Goal: Task Accomplishment & Management: Use online tool/utility

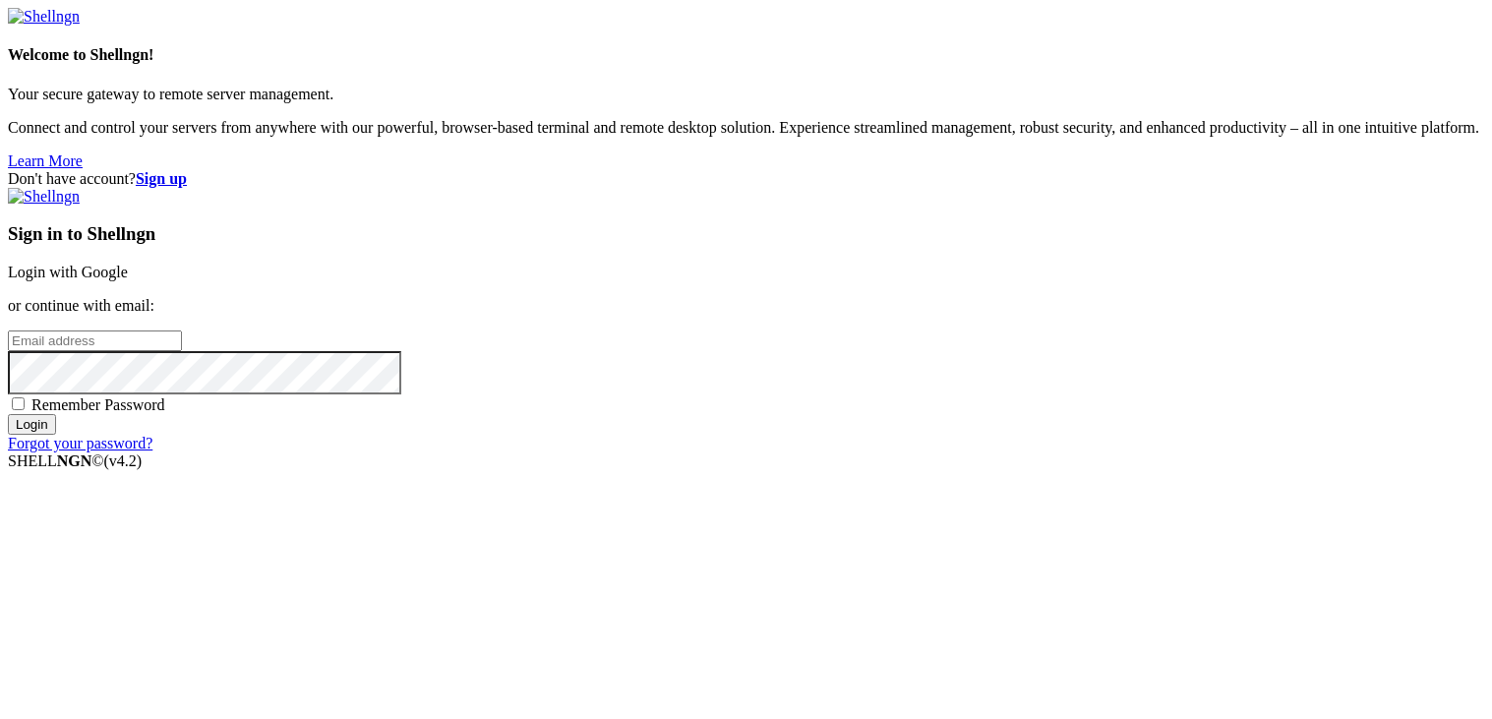
click at [182, 333] on input "email" at bounding box center [95, 340] width 174 height 21
click at [182, 336] on input "email" at bounding box center [95, 340] width 174 height 21
type input "[EMAIL_ADDRESS][DOMAIN_NAME]"
click at [8, 414] on input "Login" at bounding box center [32, 424] width 48 height 21
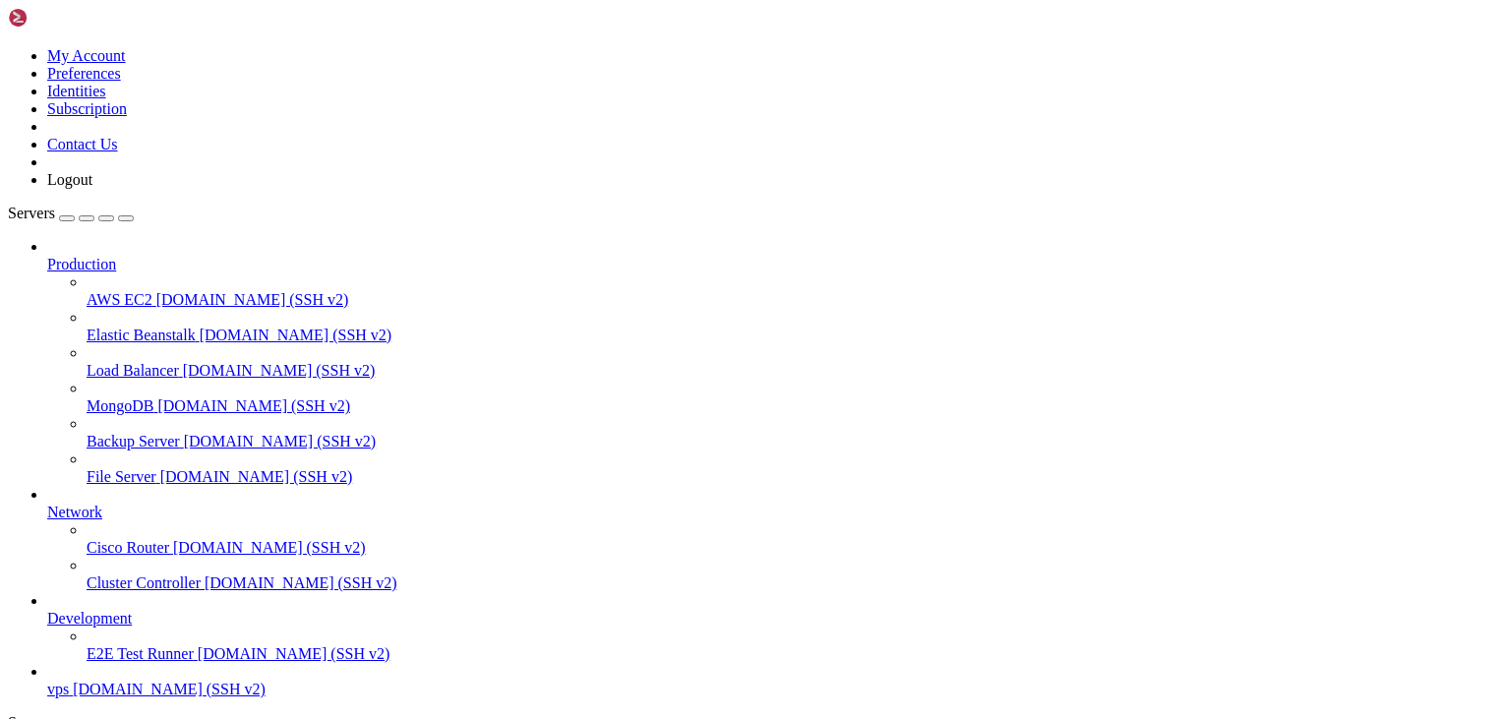
click at [211, 397] on link "MongoDB [DOMAIN_NAME] (SSH v2)" at bounding box center [785, 406] width 1397 height 18
click at [69, 680] on span "vps" at bounding box center [58, 688] width 22 height 17
click at [156, 680] on span "[DOMAIN_NAME] (SSH v2)" at bounding box center [169, 688] width 193 height 17
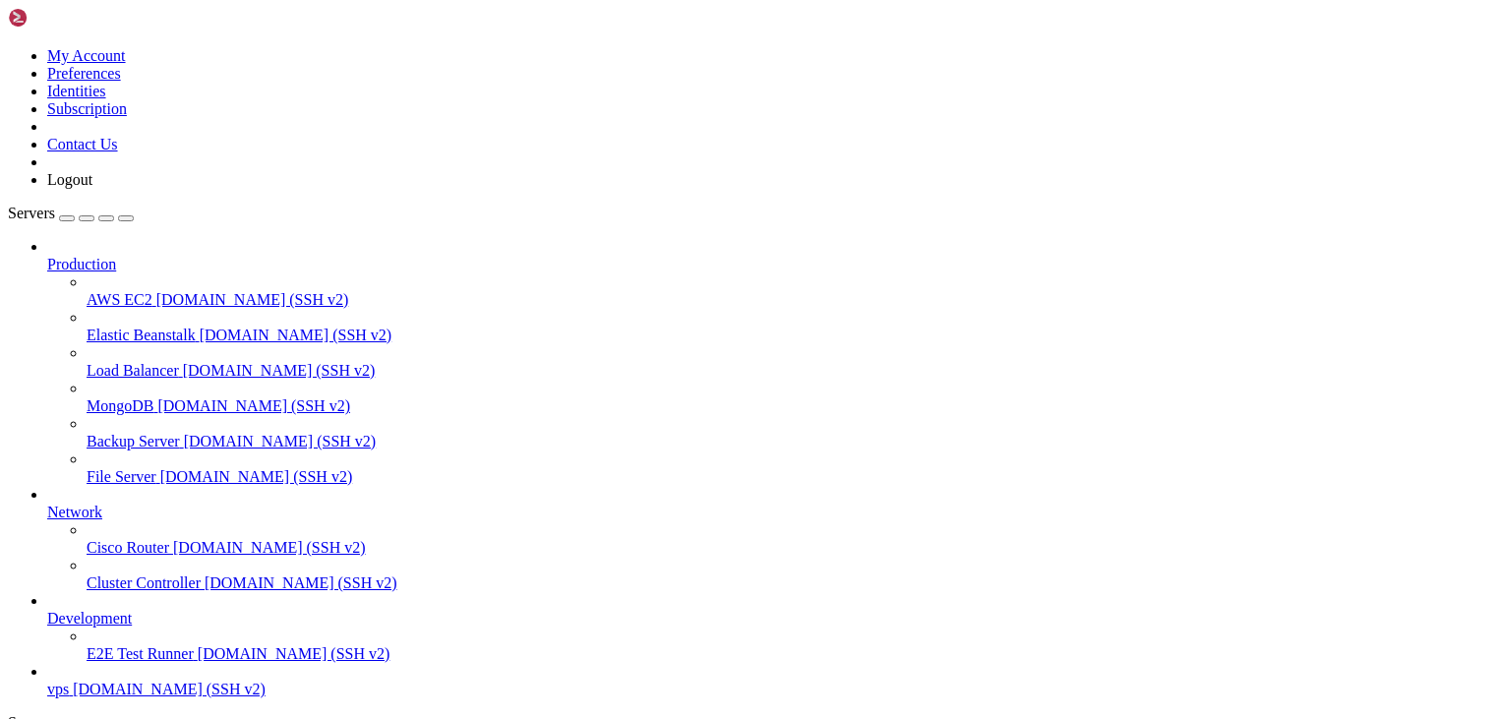
scroll to position [0, 0]
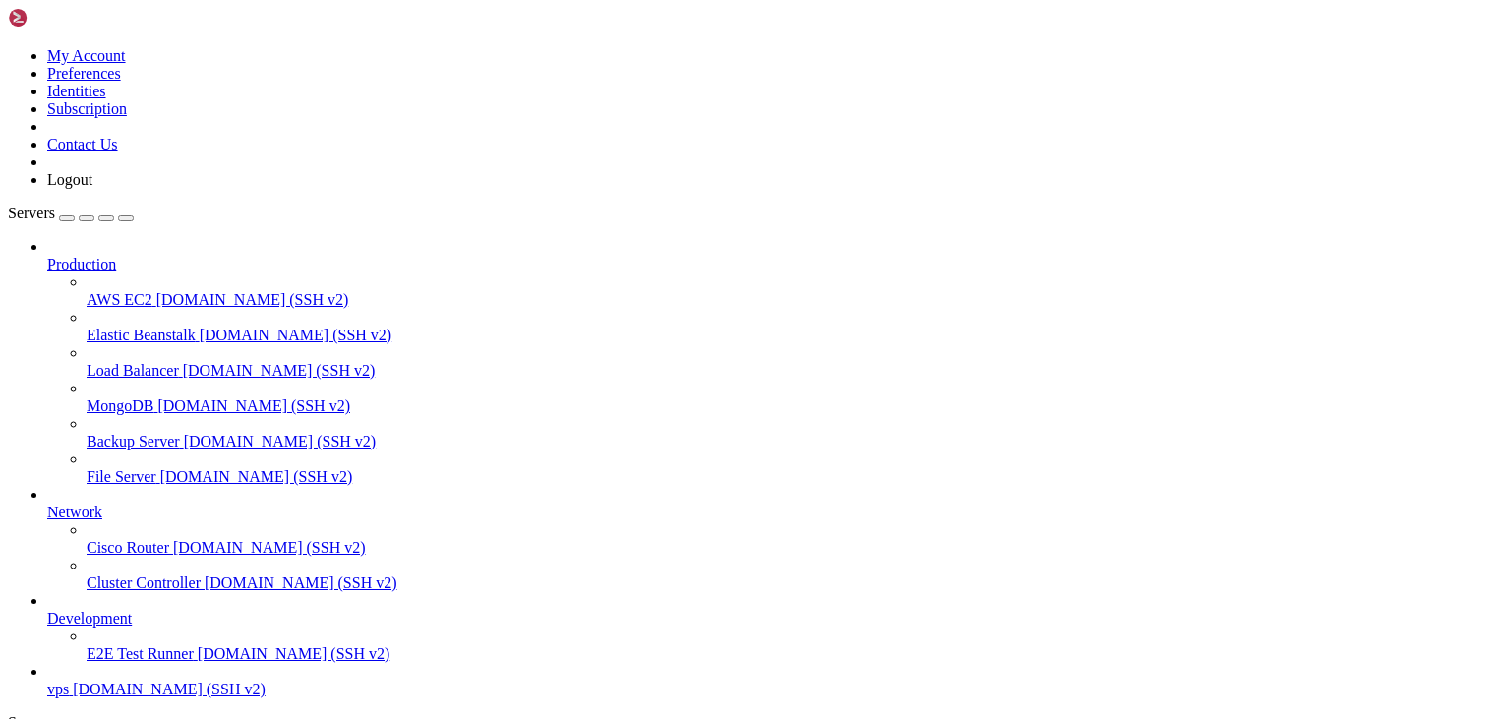
click at [69, 680] on span "vps" at bounding box center [58, 688] width 22 height 17
click at [87, 645] on icon at bounding box center [87, 645] width 0 height 0
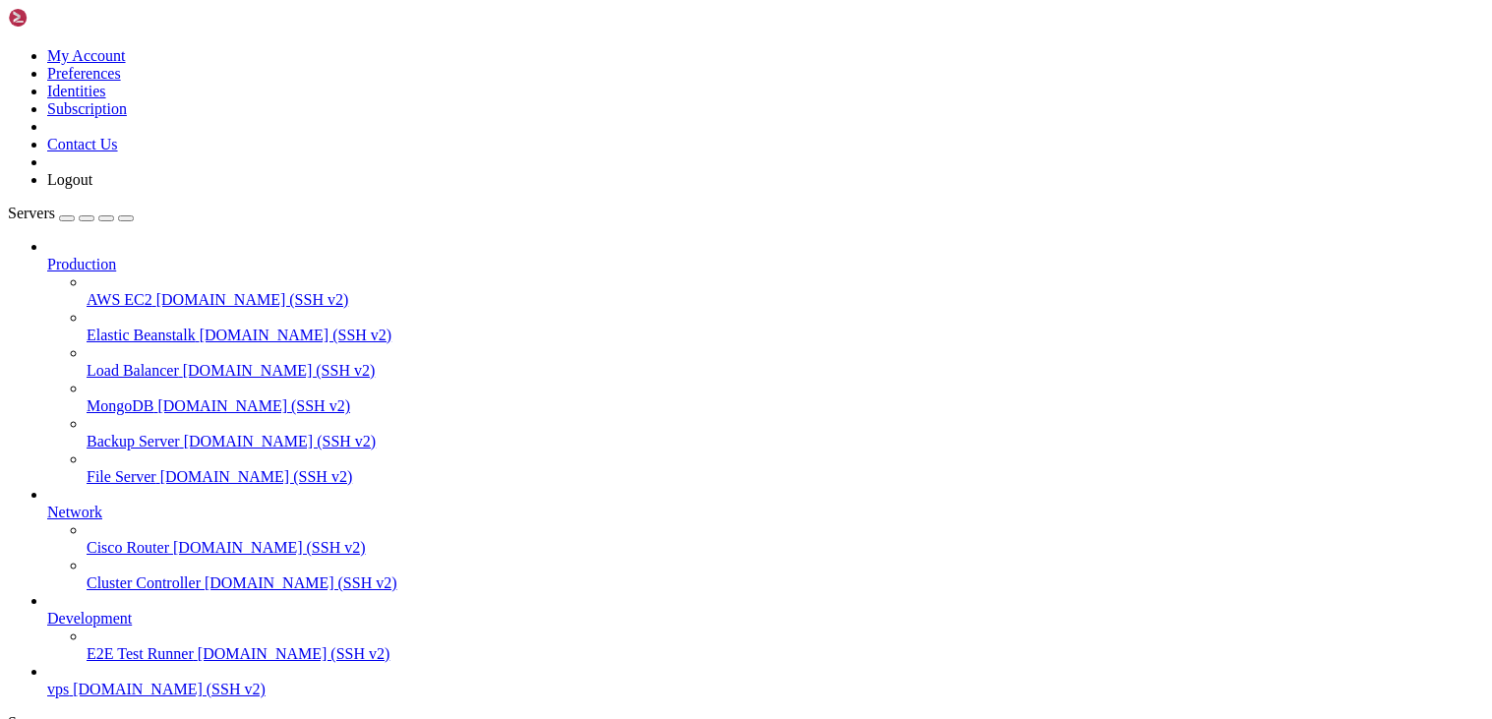
scroll to position [0, 0]
click at [86, 680] on link "vps [DOMAIN_NAME] (SSH v2)" at bounding box center [765, 689] width 1437 height 18
